Goal: Task Accomplishment & Management: Manage account settings

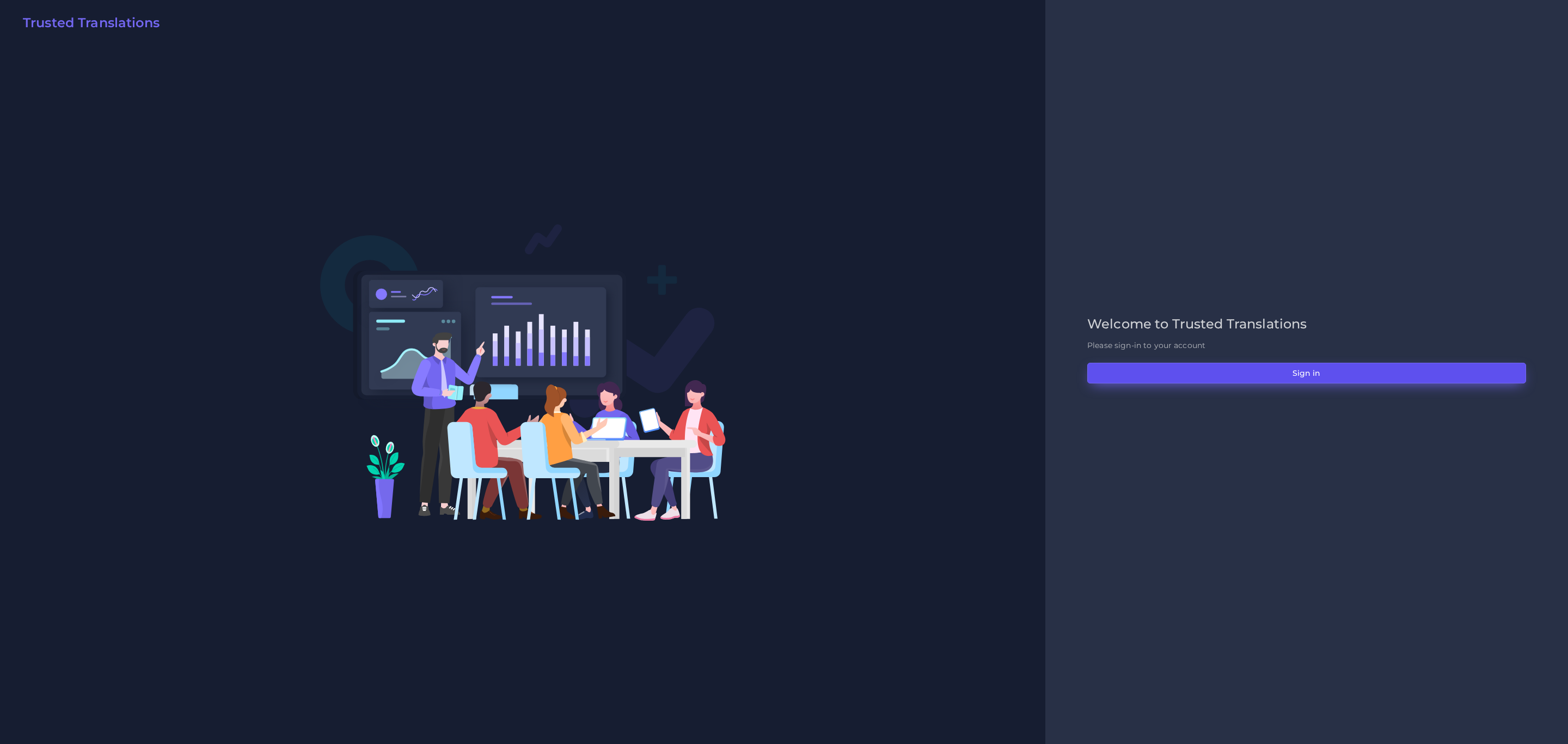
drag, startPoint x: 0, startPoint y: 0, endPoint x: 1234, endPoint y: 382, distance: 1291.8
click at [1234, 382] on button "Sign in" at bounding box center [1307, 373] width 439 height 21
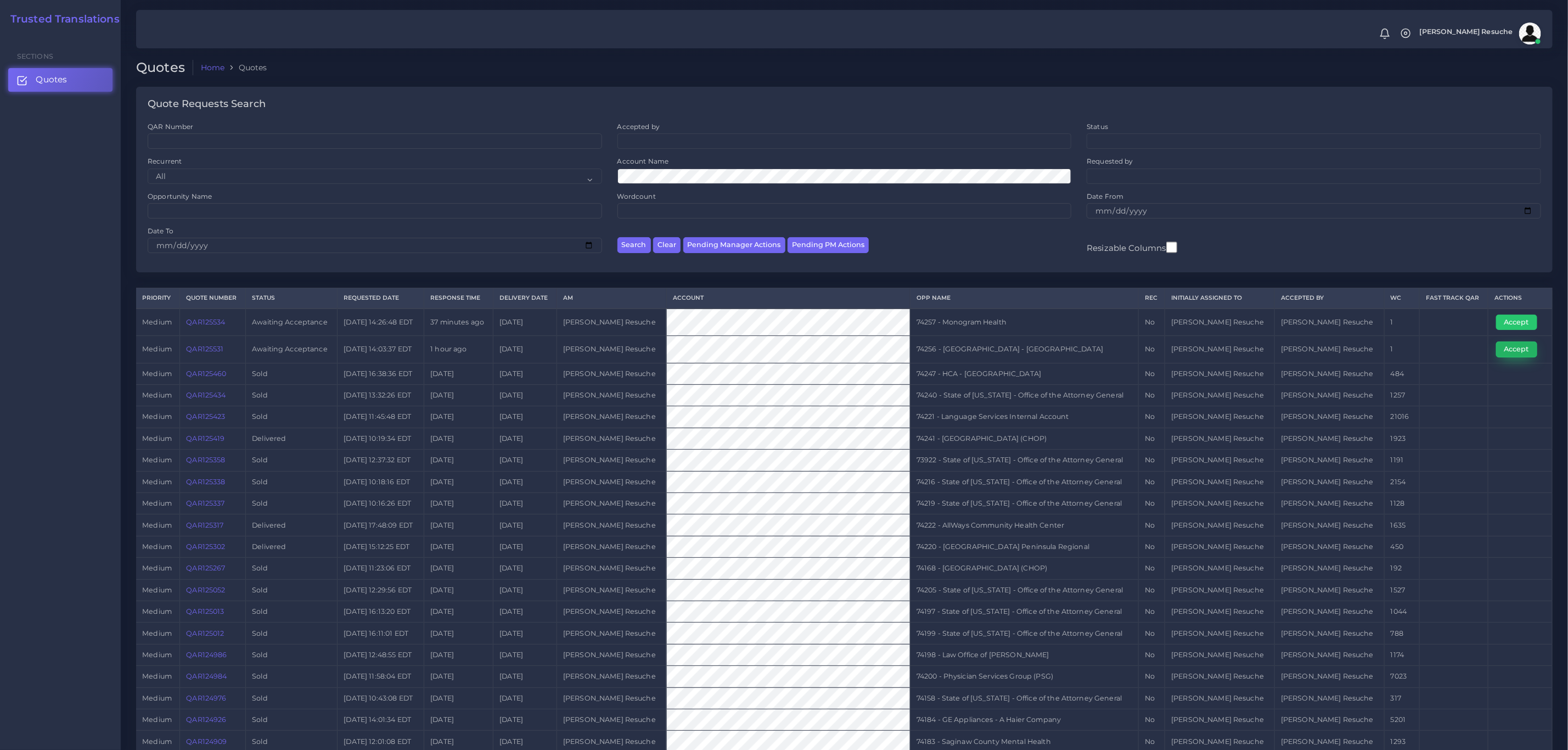
click at [1519, 348] on button "Accept" at bounding box center [1517, 349] width 41 height 16
click at [1005, 346] on td "74256 - [GEOGRAPHIC_DATA] - [GEOGRAPHIC_DATA]" at bounding box center [1024, 350] width 228 height 27
copy tr "74256 - [GEOGRAPHIC_DATA] - [GEOGRAPHIC_DATA]"
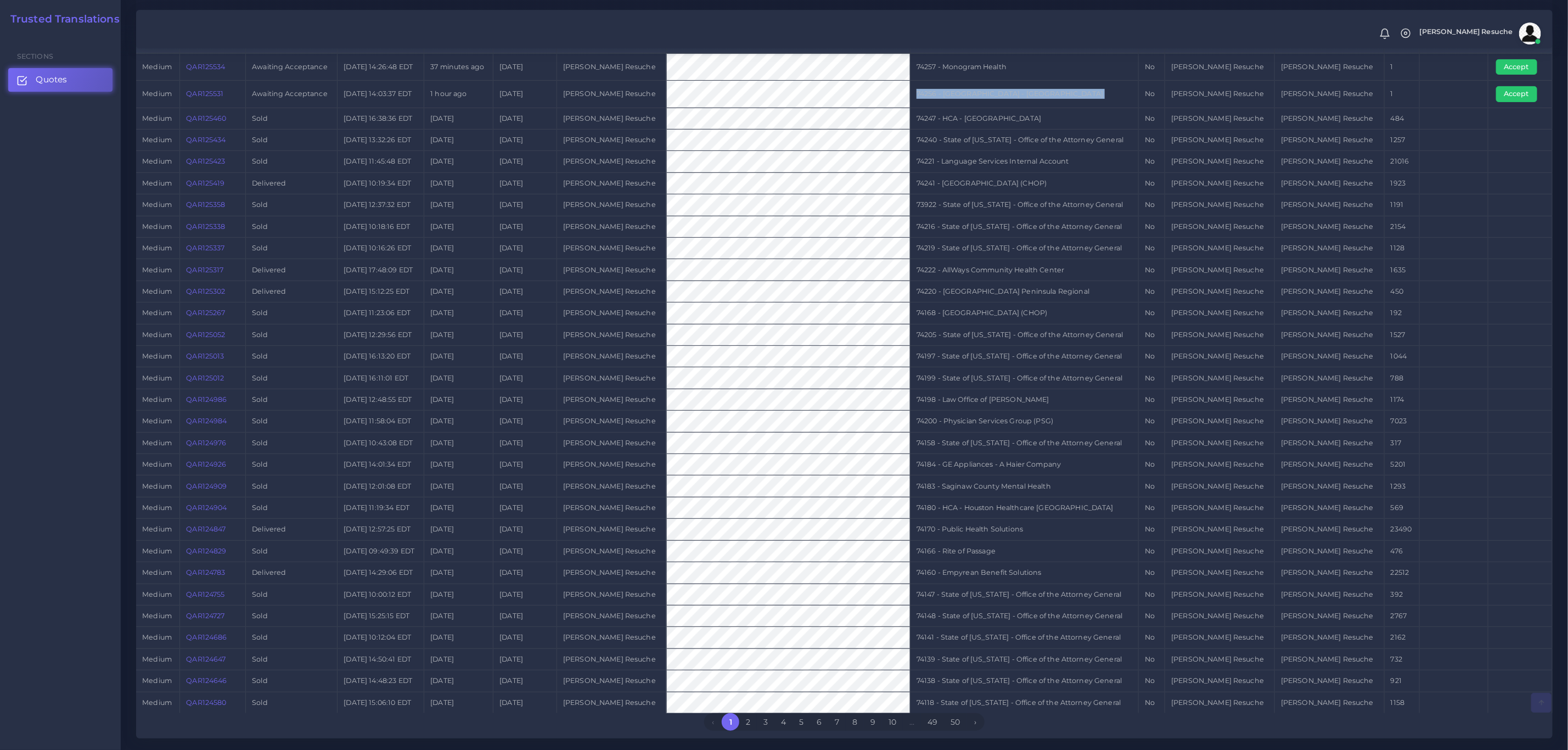
scroll to position [297, 0]
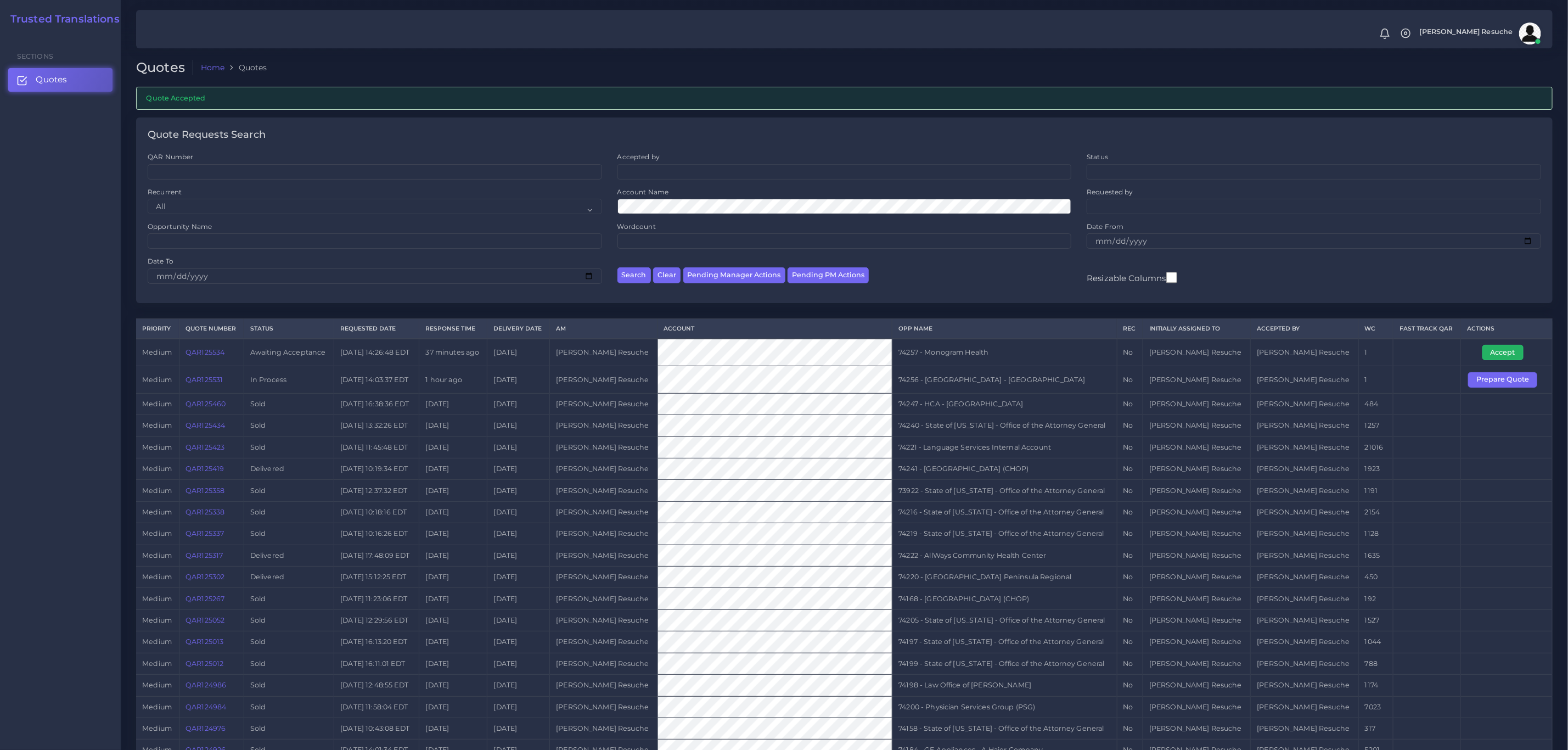
drag, startPoint x: 1507, startPoint y: 358, endPoint x: 1055, endPoint y: 382, distance: 452.6
click at [1507, 358] on button "Accept" at bounding box center [1503, 352] width 41 height 16
click at [970, 355] on td "74257 - Monogram Health" at bounding box center [1005, 352] width 225 height 28
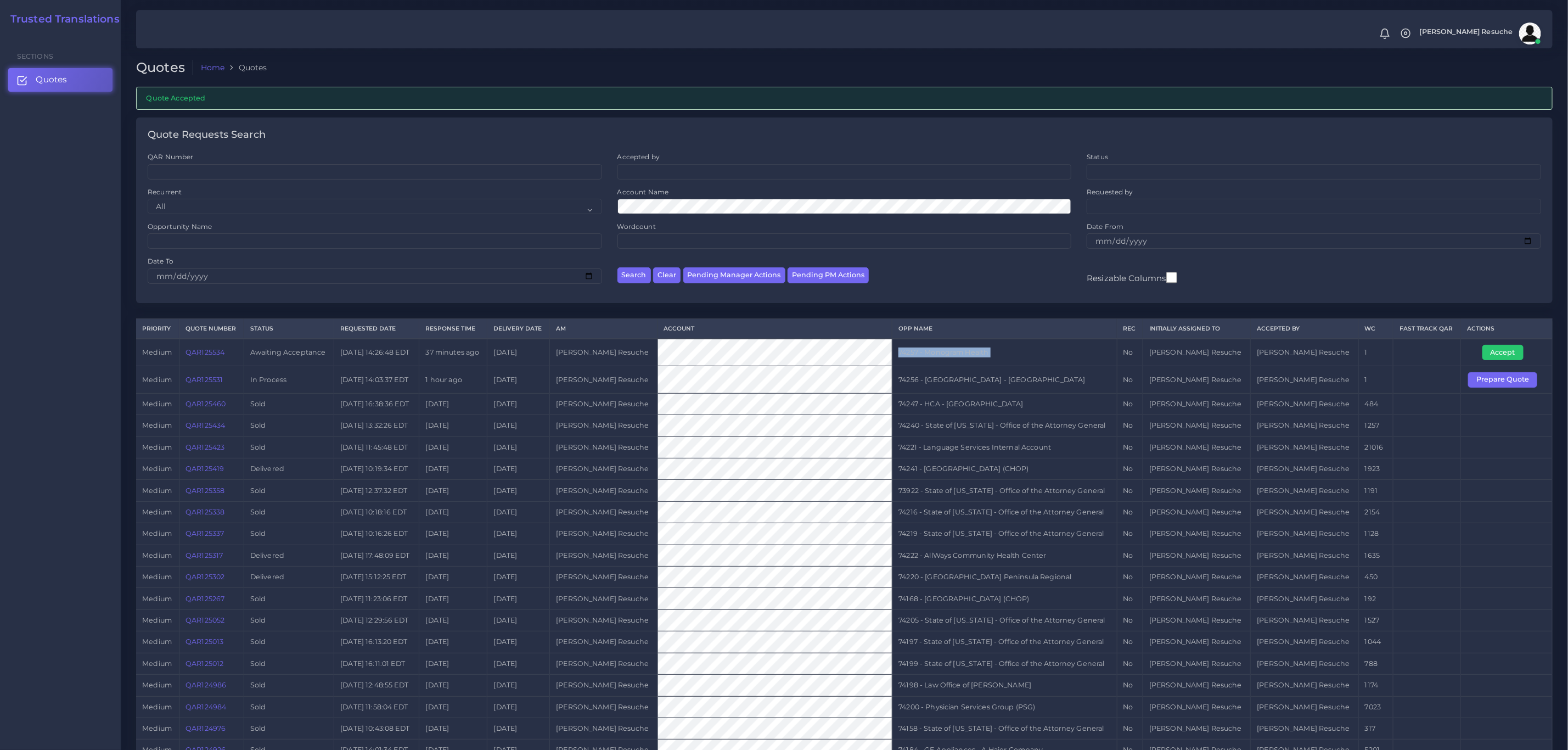
copy tr "74257 - Monogram Health"
